Goal: Ask a question: Ask a question

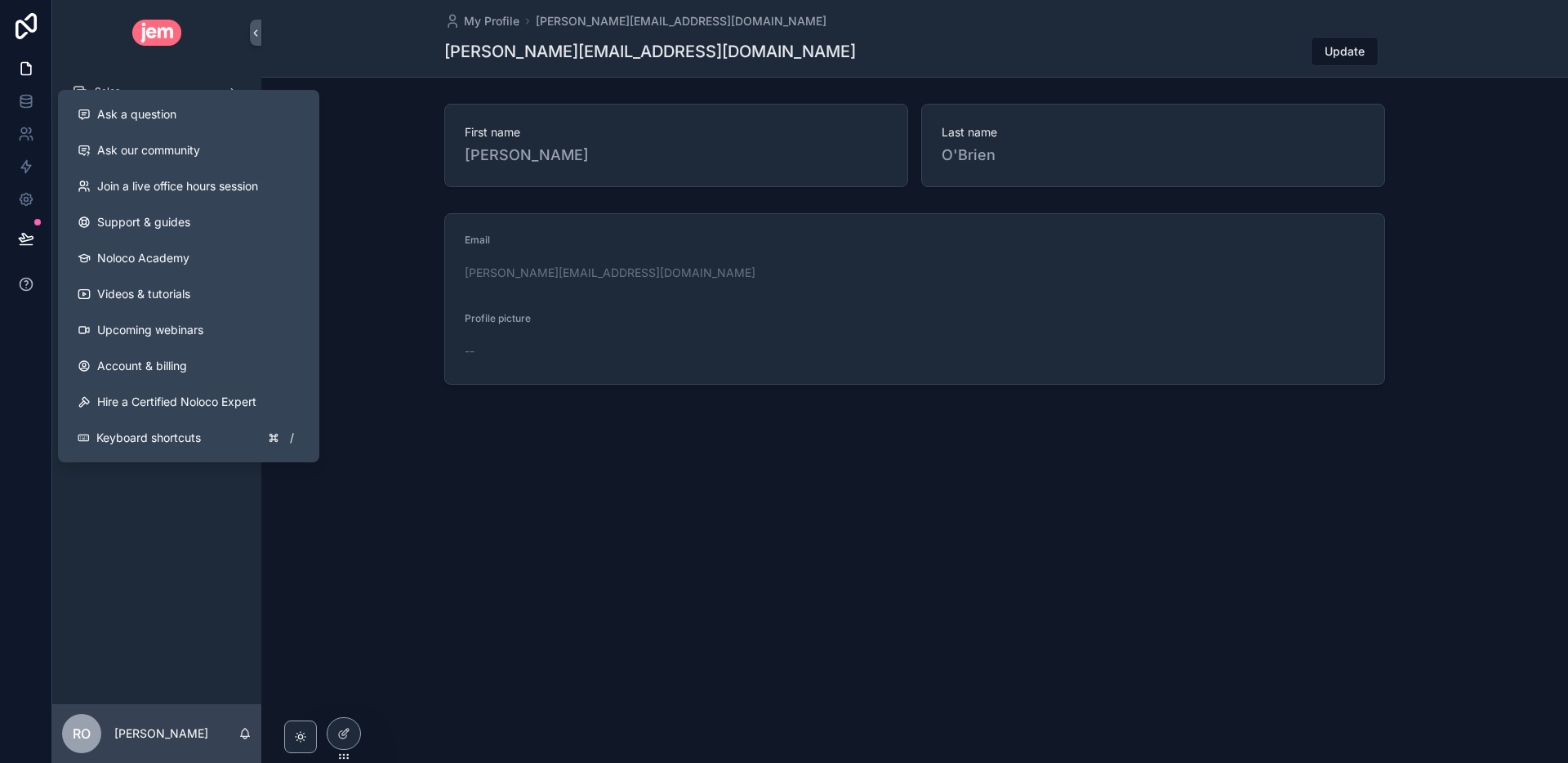
click at [30, 282] on icon at bounding box center [26, 284] width 16 height 16
click at [136, 109] on span "Ask a question" at bounding box center [136, 114] width 79 height 16
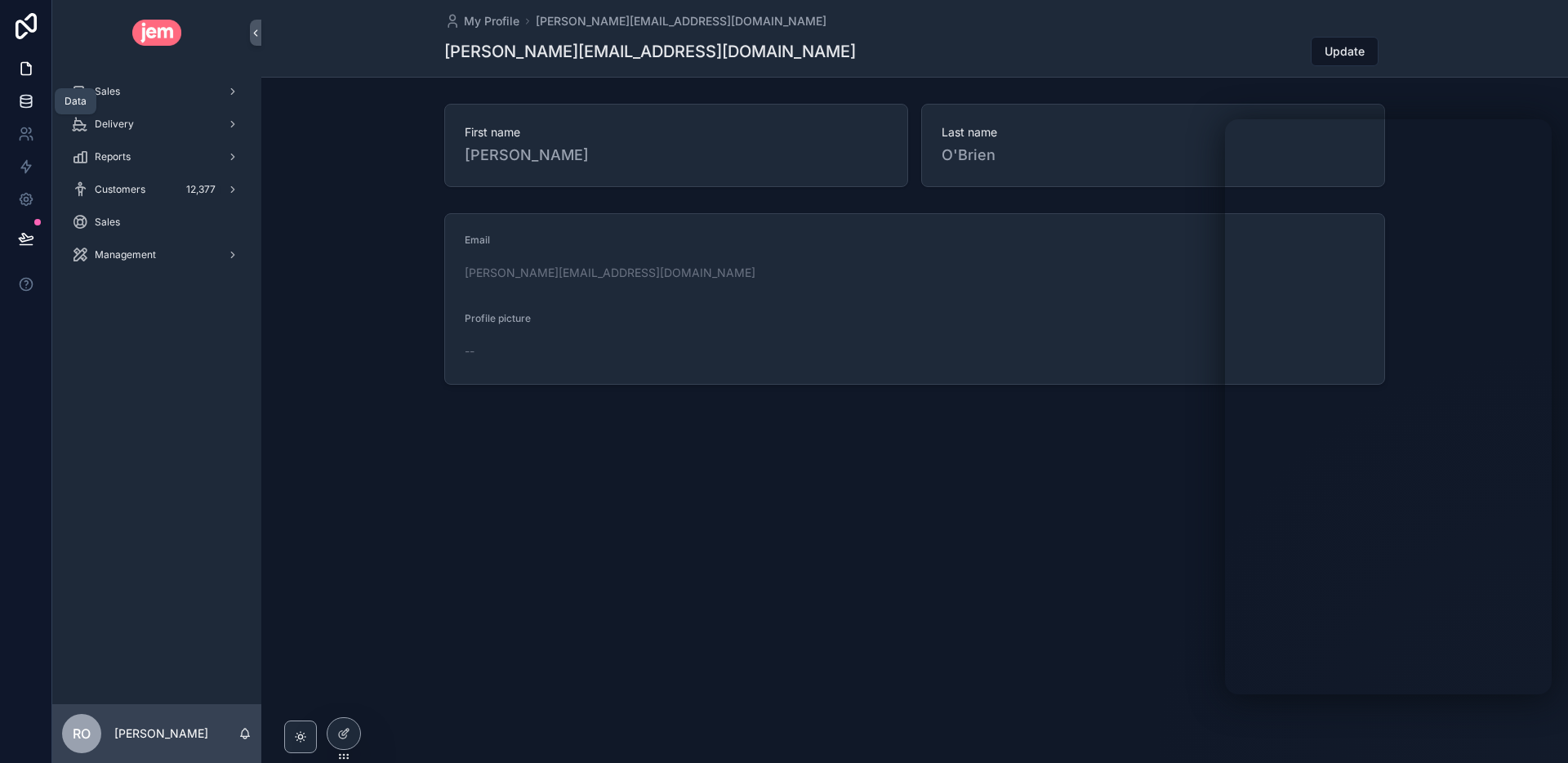
click at [26, 108] on icon at bounding box center [26, 101] width 16 height 16
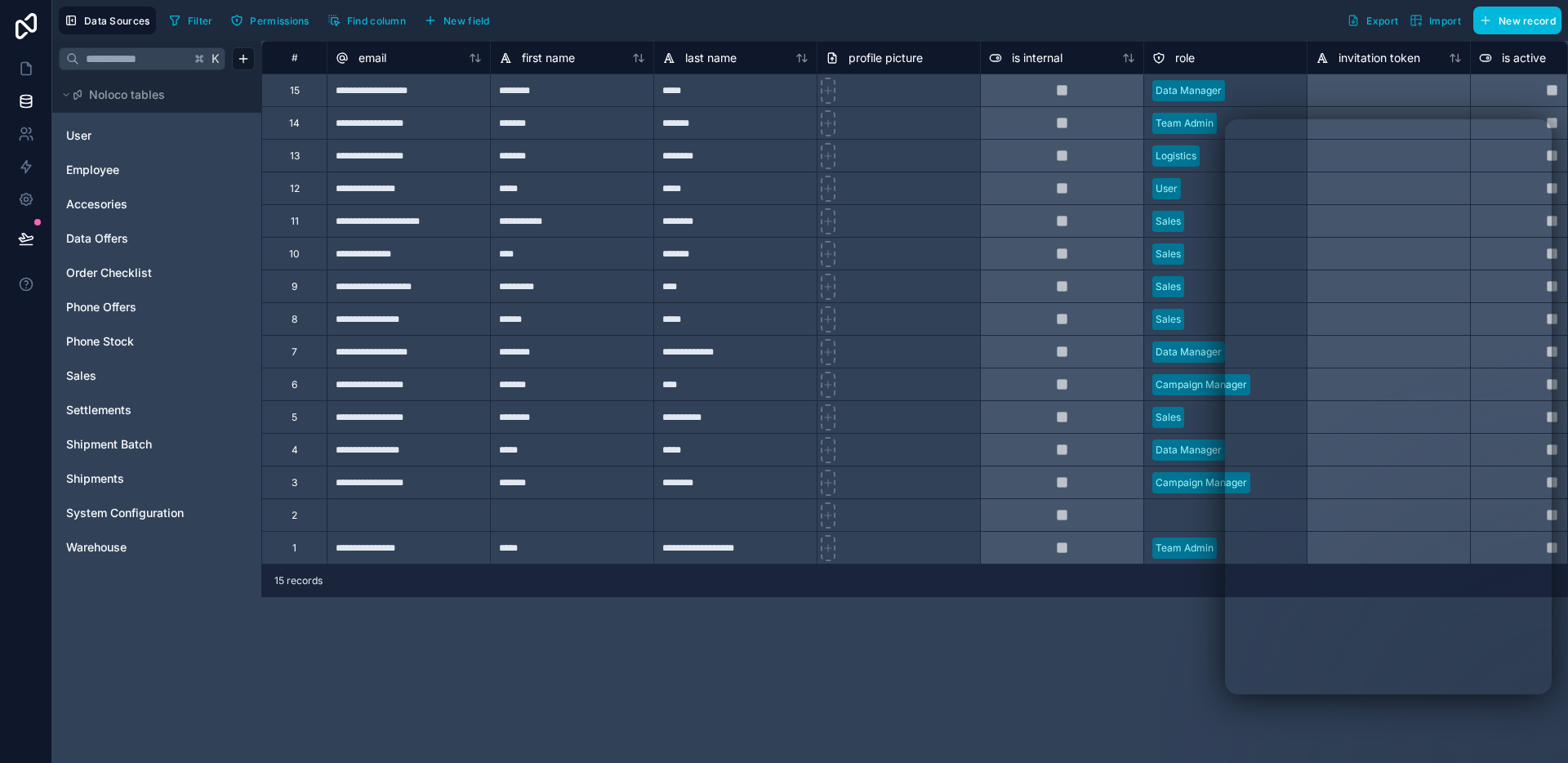
click at [56, 97] on div "Noloco tables" at bounding box center [156, 95] width 209 height 36
click at [62, 96] on icon at bounding box center [66, 94] width 9 height 9
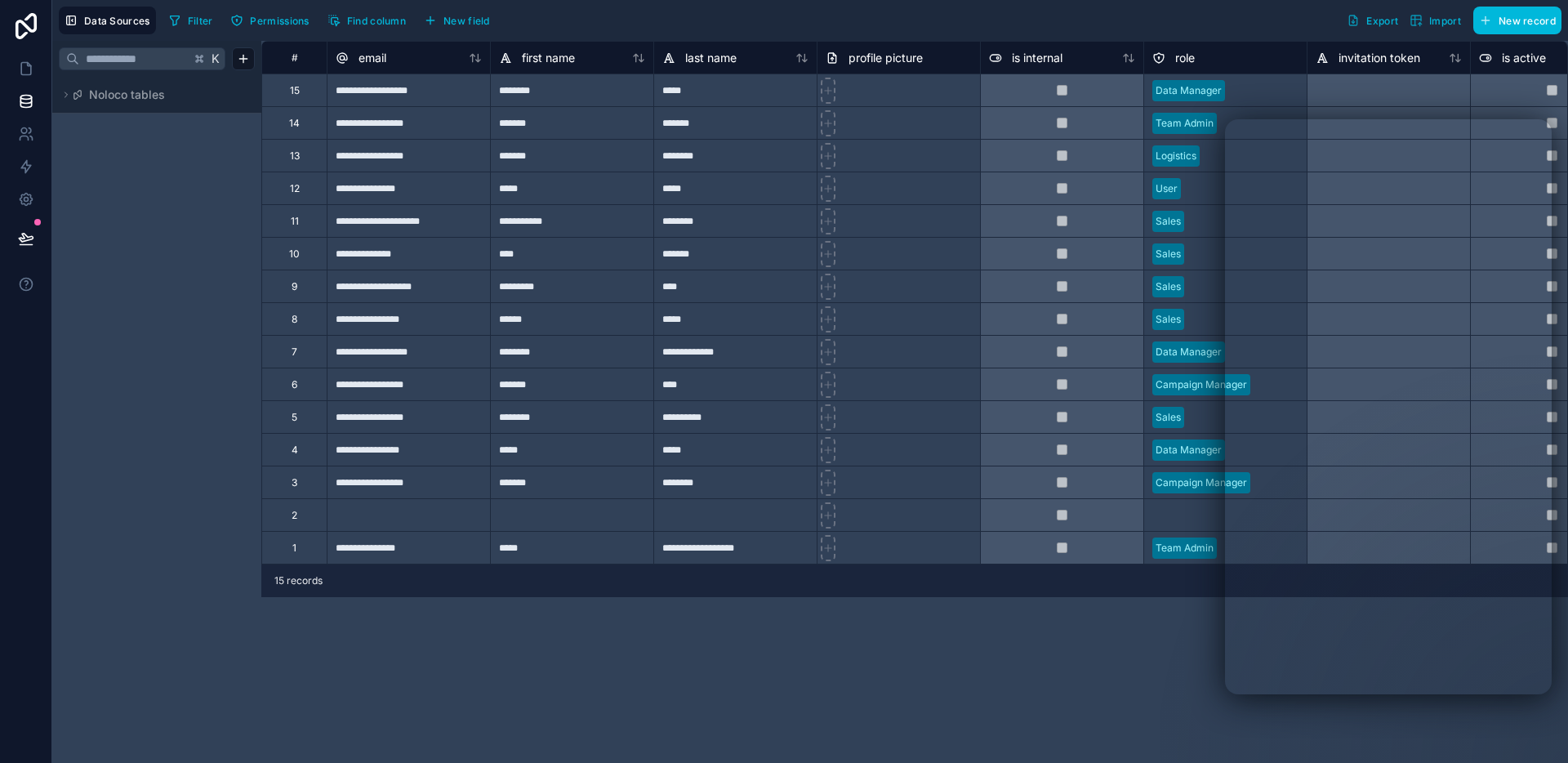
click at [1122, 644] on div "**********" at bounding box center [915, 402] width 1307 height 722
